Goal: Task Accomplishment & Management: Manage account settings

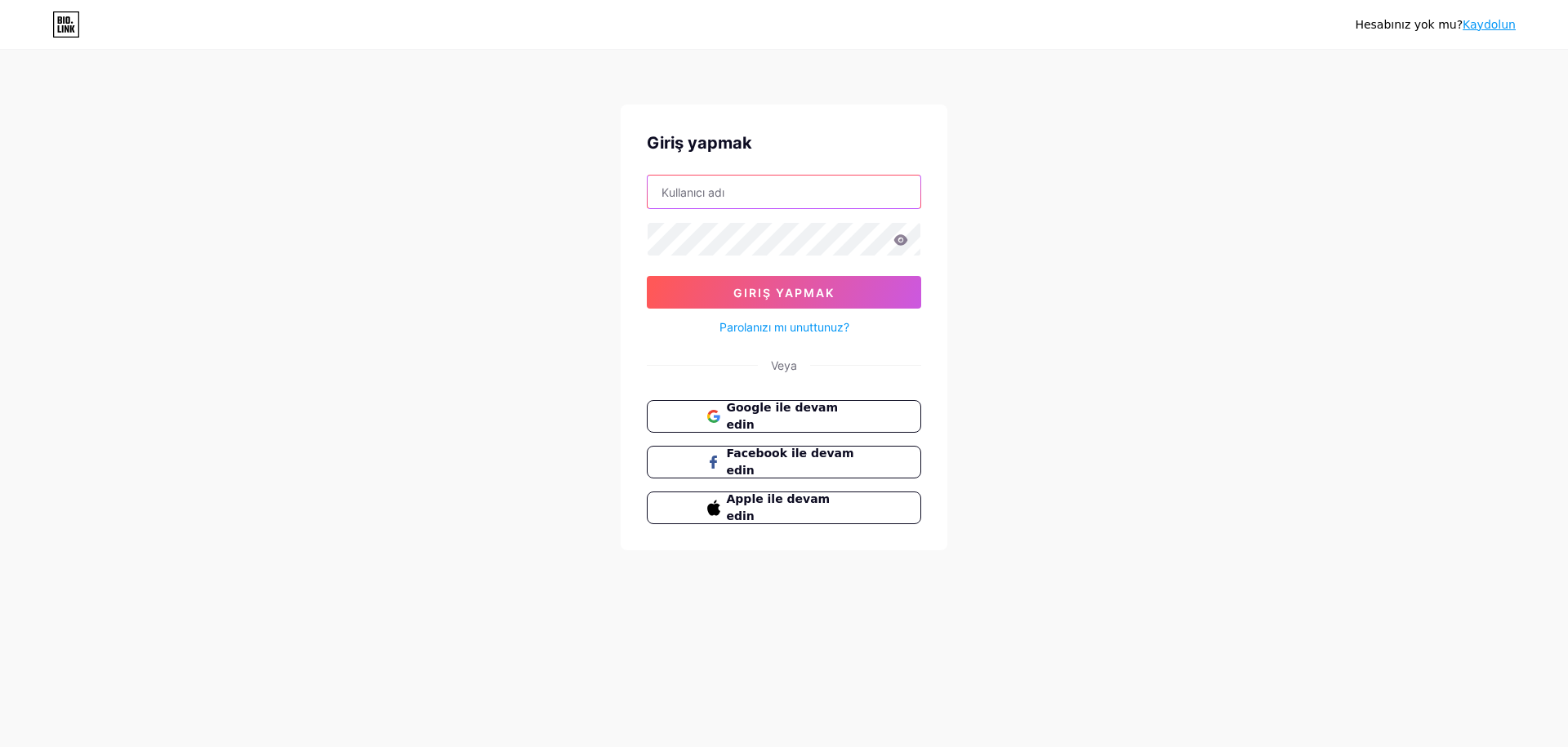
click at [711, 194] on input "text" at bounding box center [784, 192] width 273 height 33
type input "[EMAIL_ADDRESS][DOMAIN_NAME]"
click at [725, 302] on button "Giriş yapmak" at bounding box center [784, 292] width 275 height 33
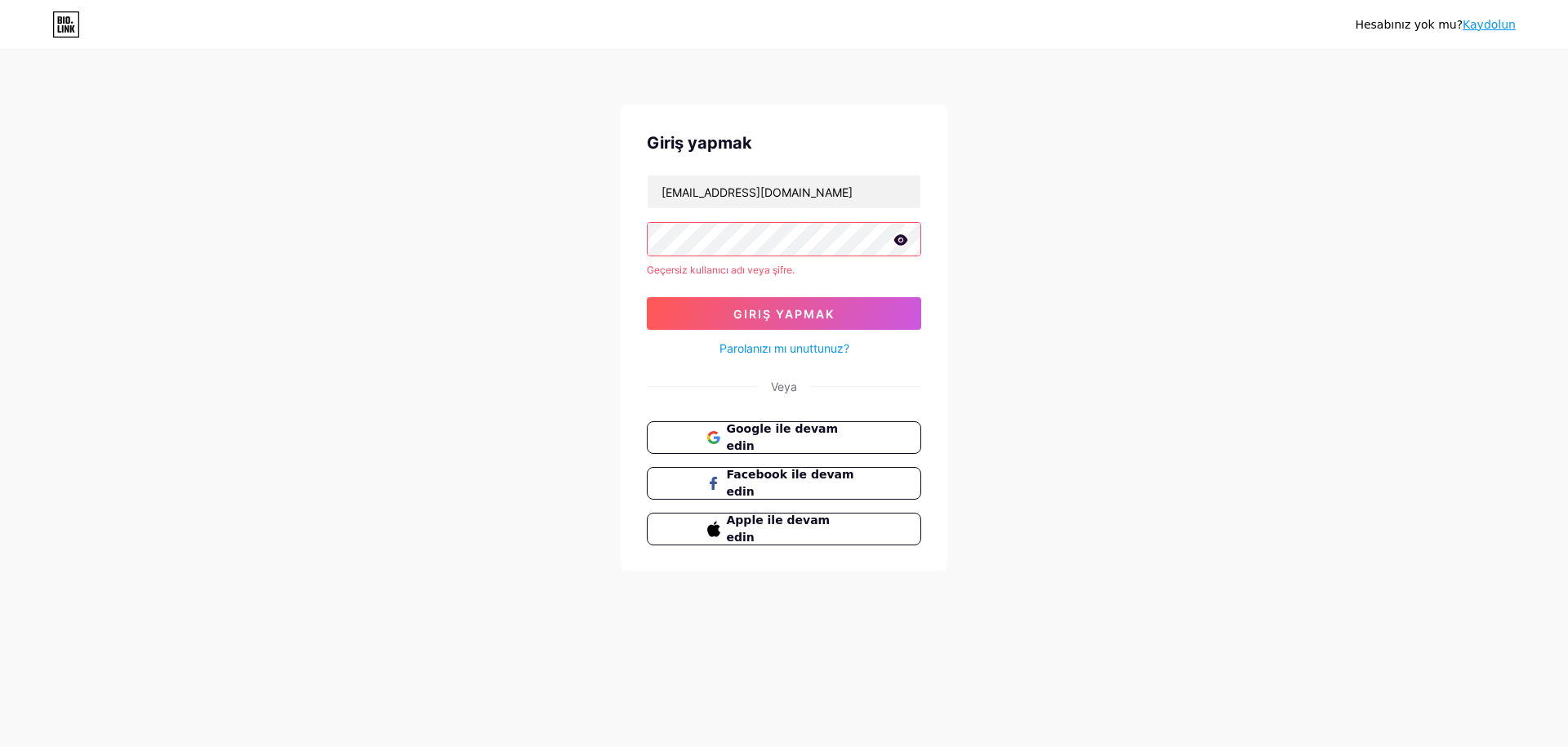
click at [907, 242] on icon at bounding box center [900, 240] width 15 height 11
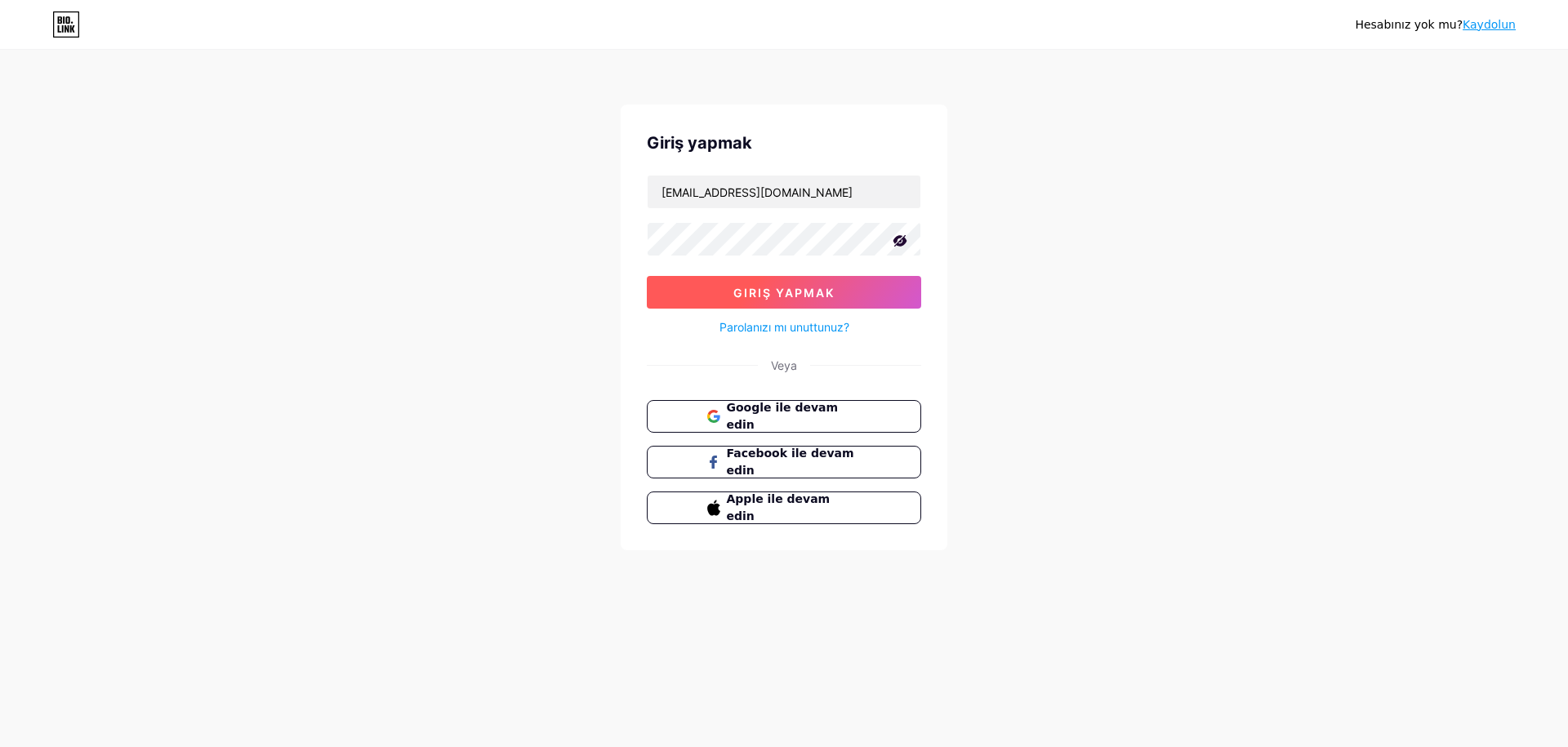
click at [778, 301] on button "Giriş yapmak" at bounding box center [784, 292] width 275 height 33
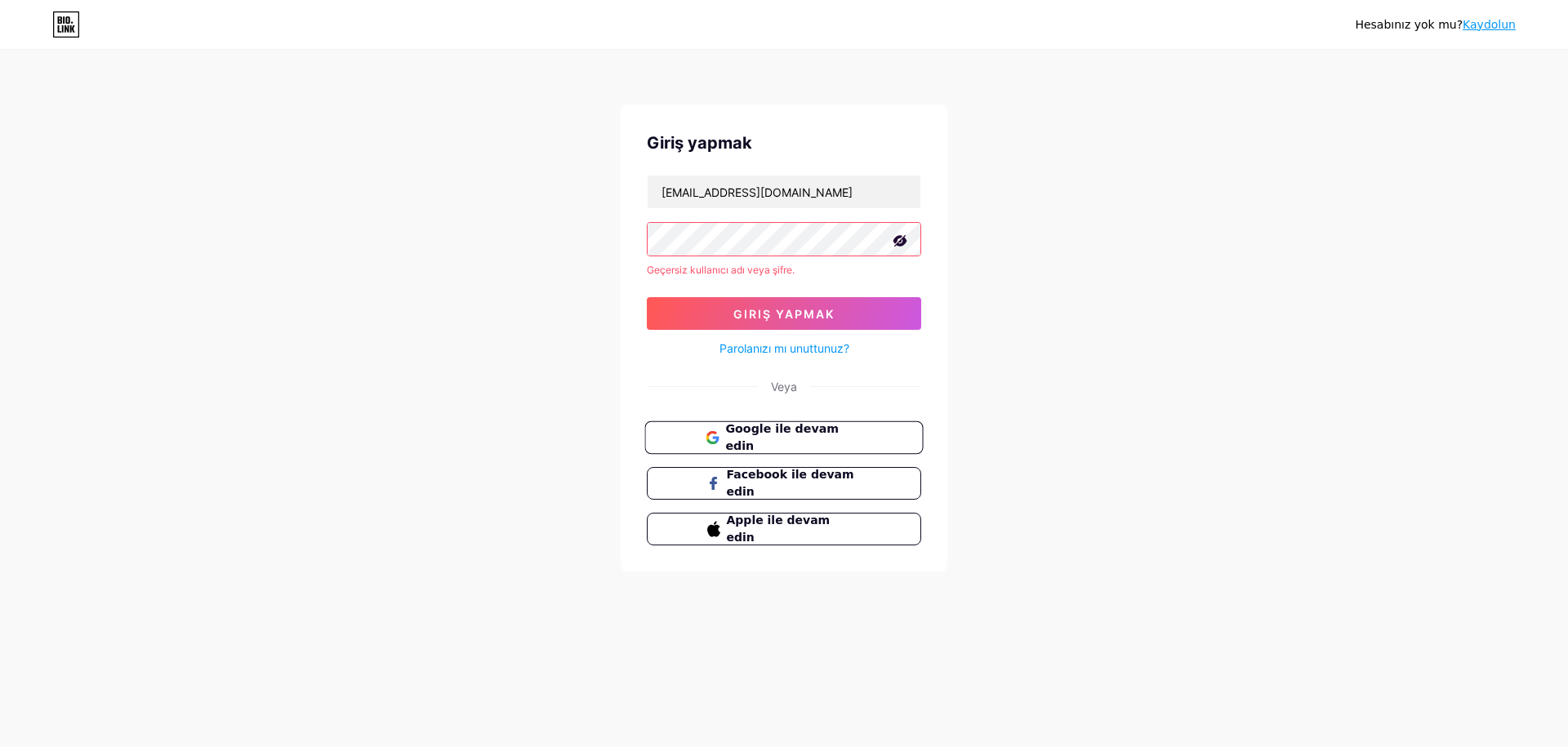
click at [751, 438] on font "Google ile devam edin" at bounding box center [782, 438] width 114 height 31
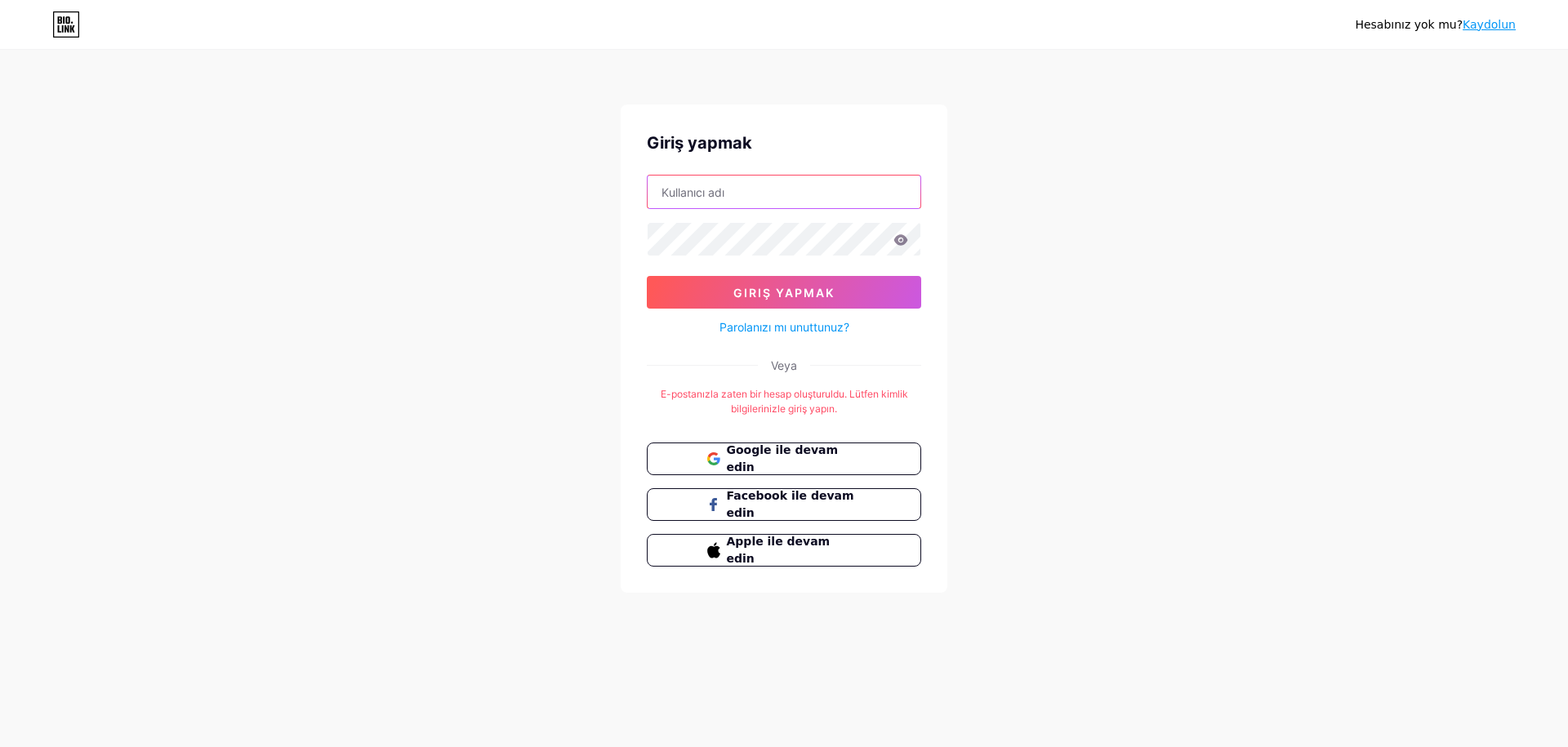
click at [741, 196] on input "text" at bounding box center [784, 192] width 273 height 33
type input "[EMAIL_ADDRESS][DOMAIN_NAME]"
click at [516, 195] on div "Hesabınız yok mu? [PERSON_NAME] yapmak [EMAIL_ADDRESS][DOMAIN_NAME] Giriş yapma…" at bounding box center [784, 322] width 1568 height 645
click at [803, 290] on font "Giriş yapmak" at bounding box center [784, 293] width 102 height 14
click at [787, 289] on font "Giriş yapmak" at bounding box center [784, 293] width 102 height 14
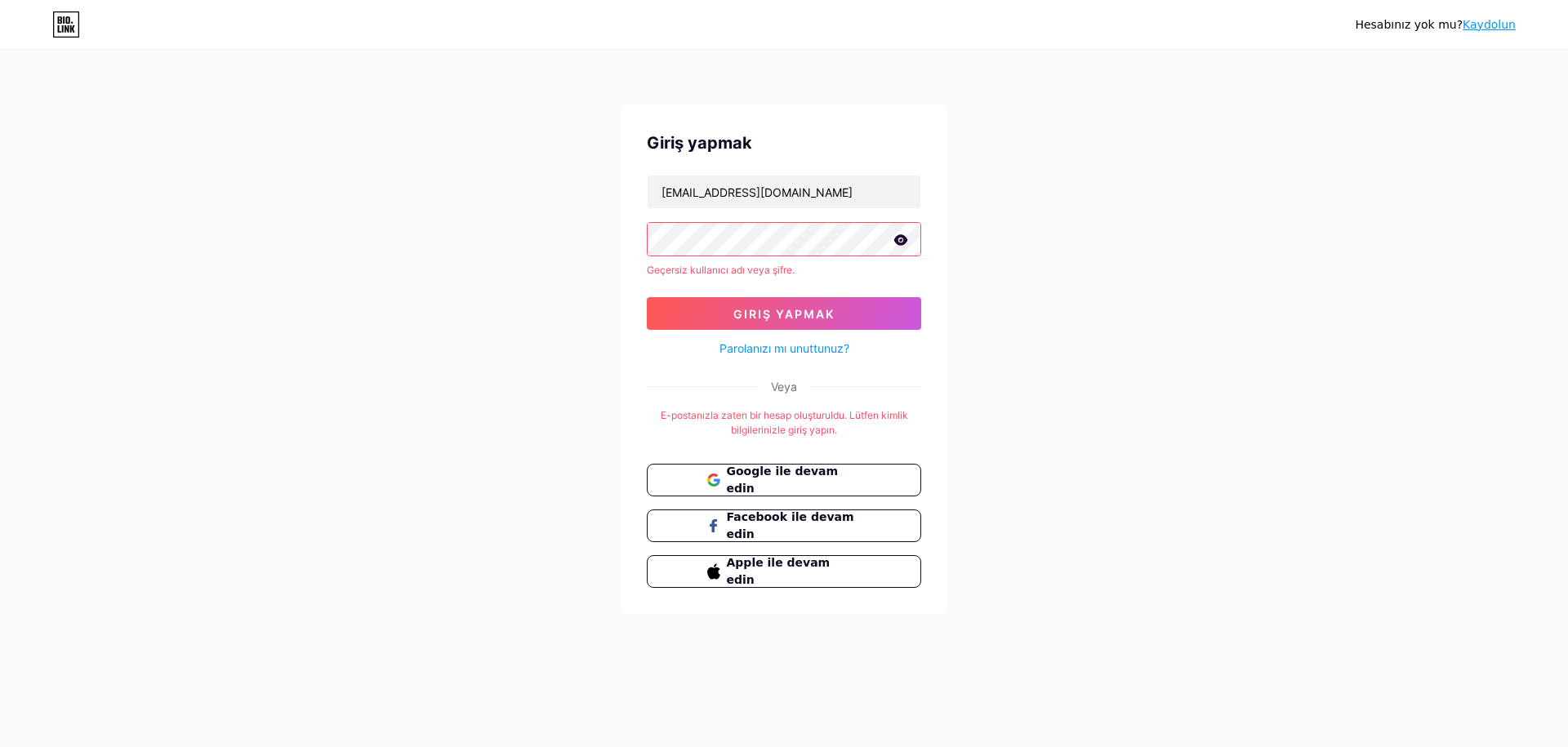
click at [905, 238] on icon at bounding box center [901, 240] width 14 height 10
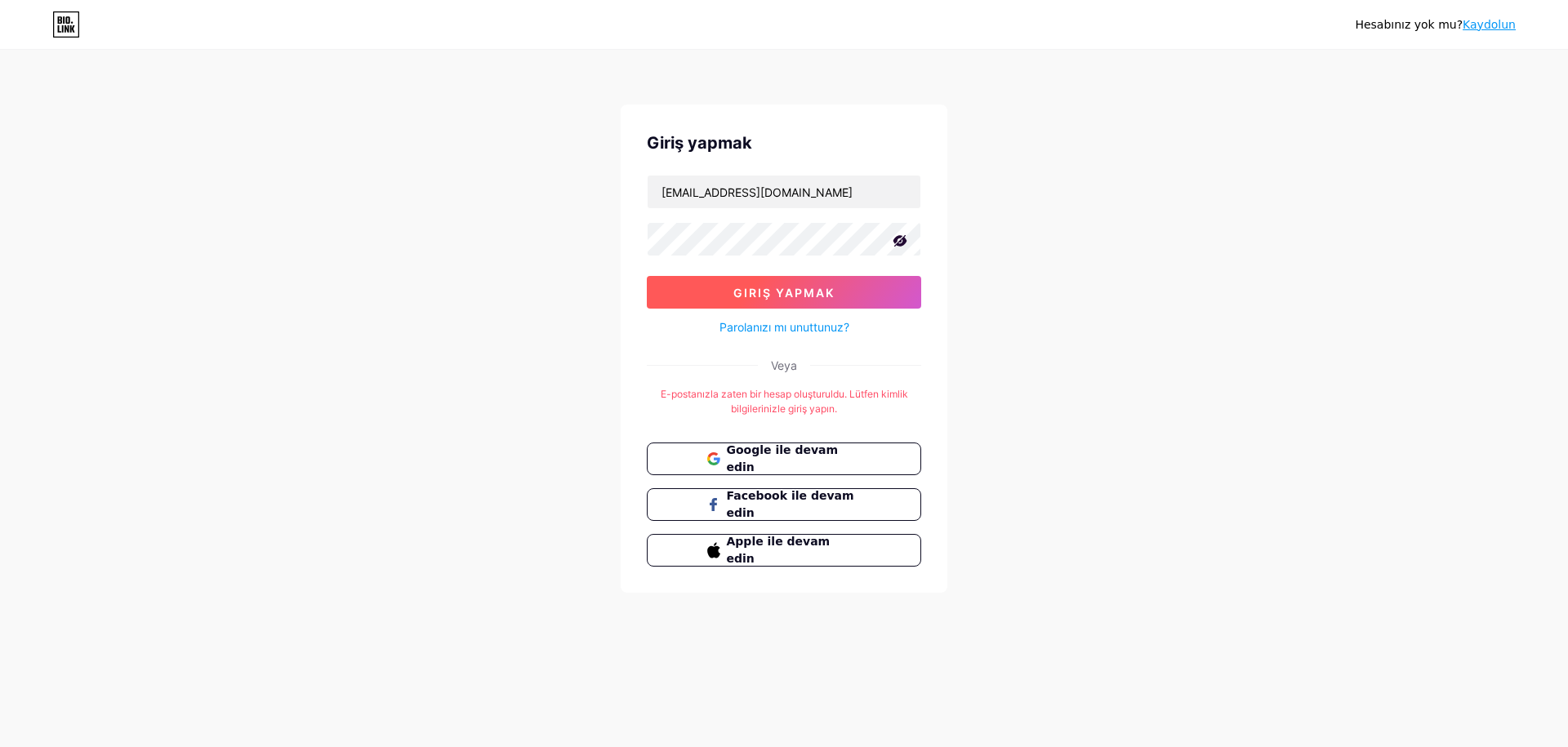
click at [832, 282] on button "Giriş yapmak" at bounding box center [784, 292] width 275 height 33
click at [711, 300] on button "Giriş yapmak" at bounding box center [784, 292] width 275 height 33
